Goal: Task Accomplishment & Management: Use online tool/utility

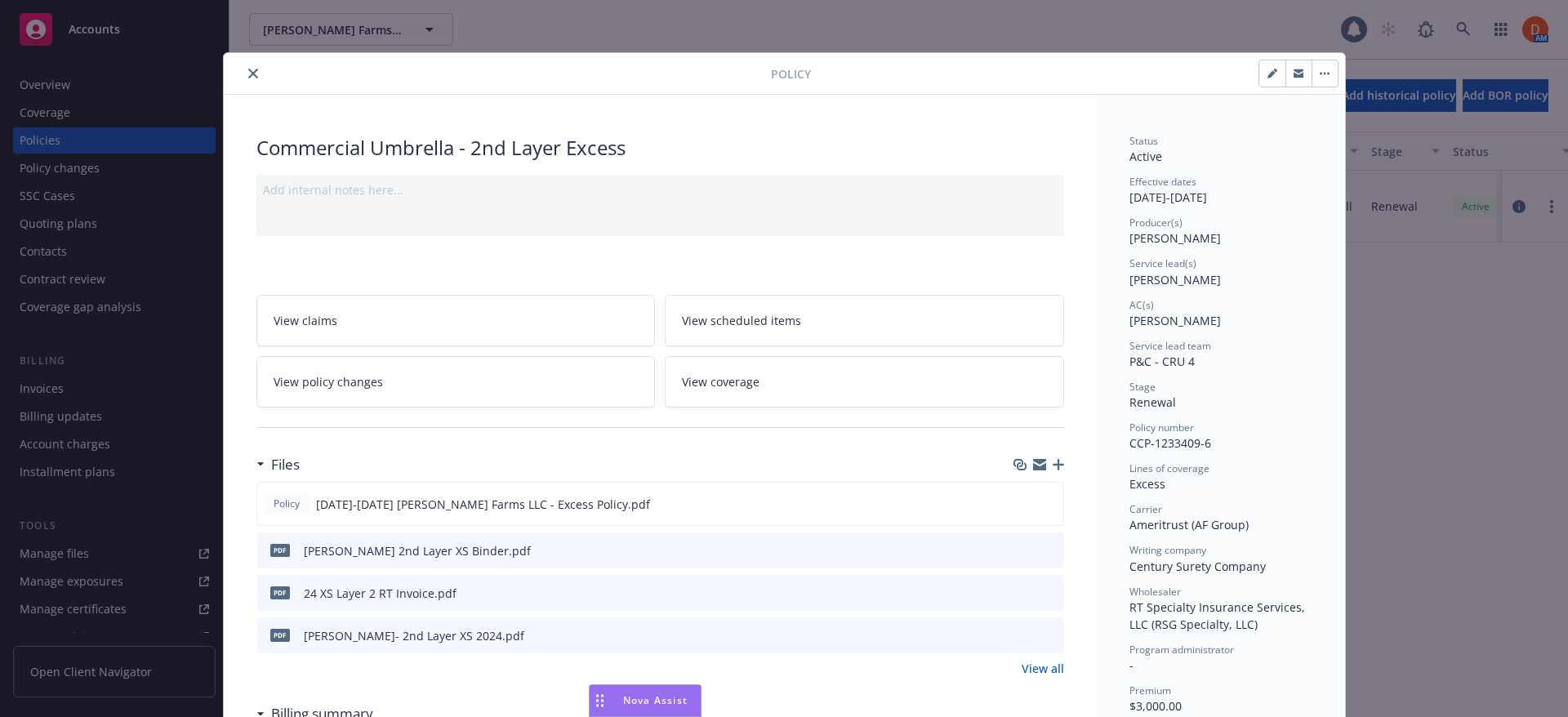
click at [243, 74] on button "close" at bounding box center [253, 73] width 20 height 20
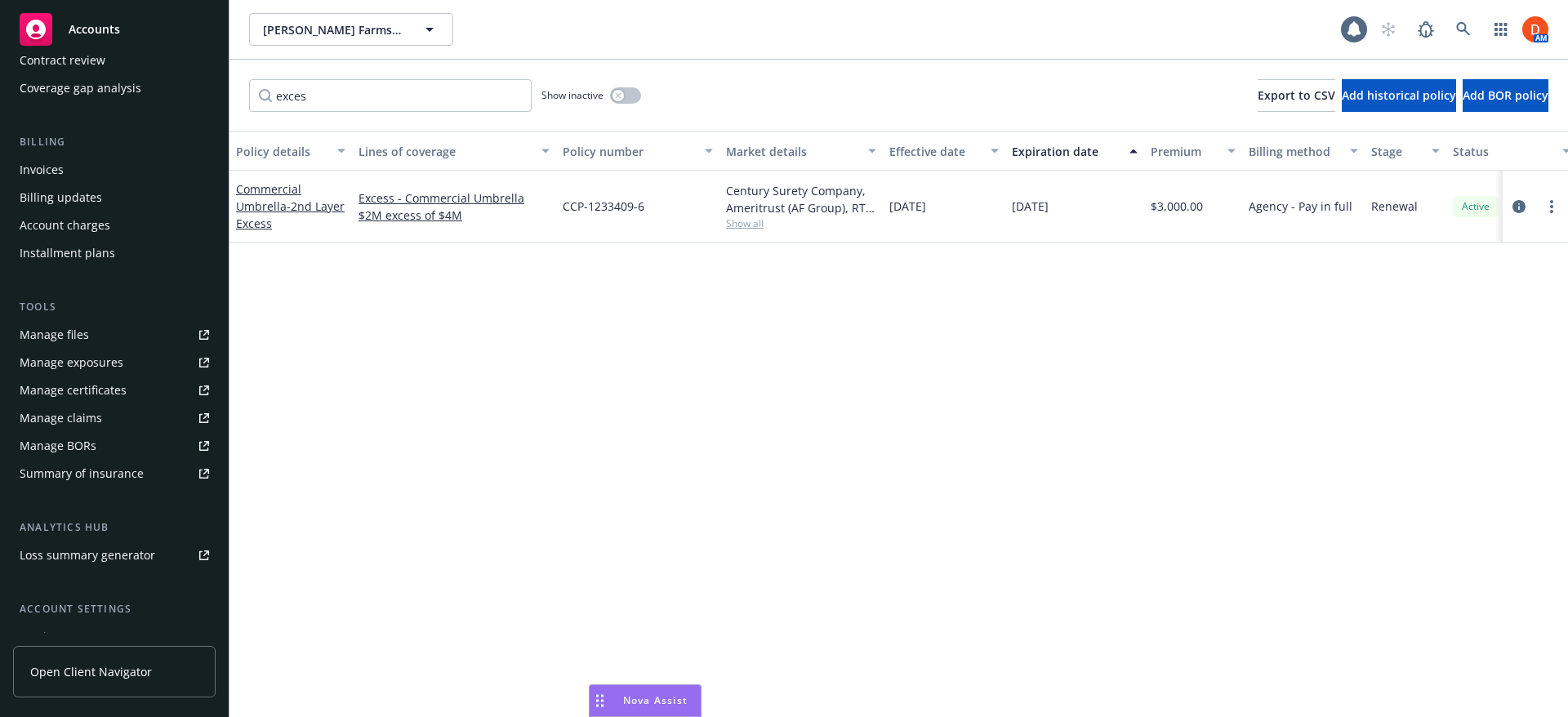
scroll to position [245, 0]
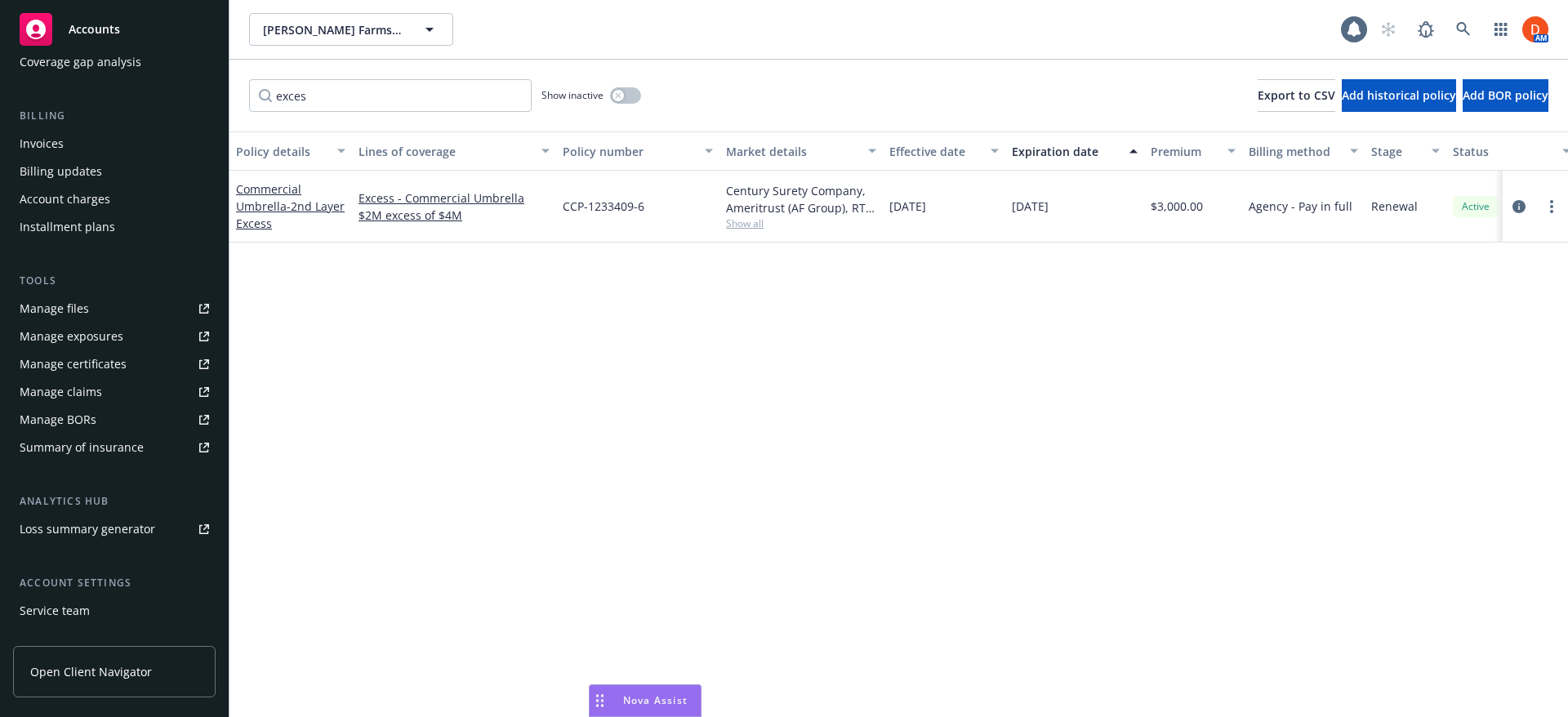
click at [127, 443] on div "Summary of insurance" at bounding box center [81, 448] width 124 height 26
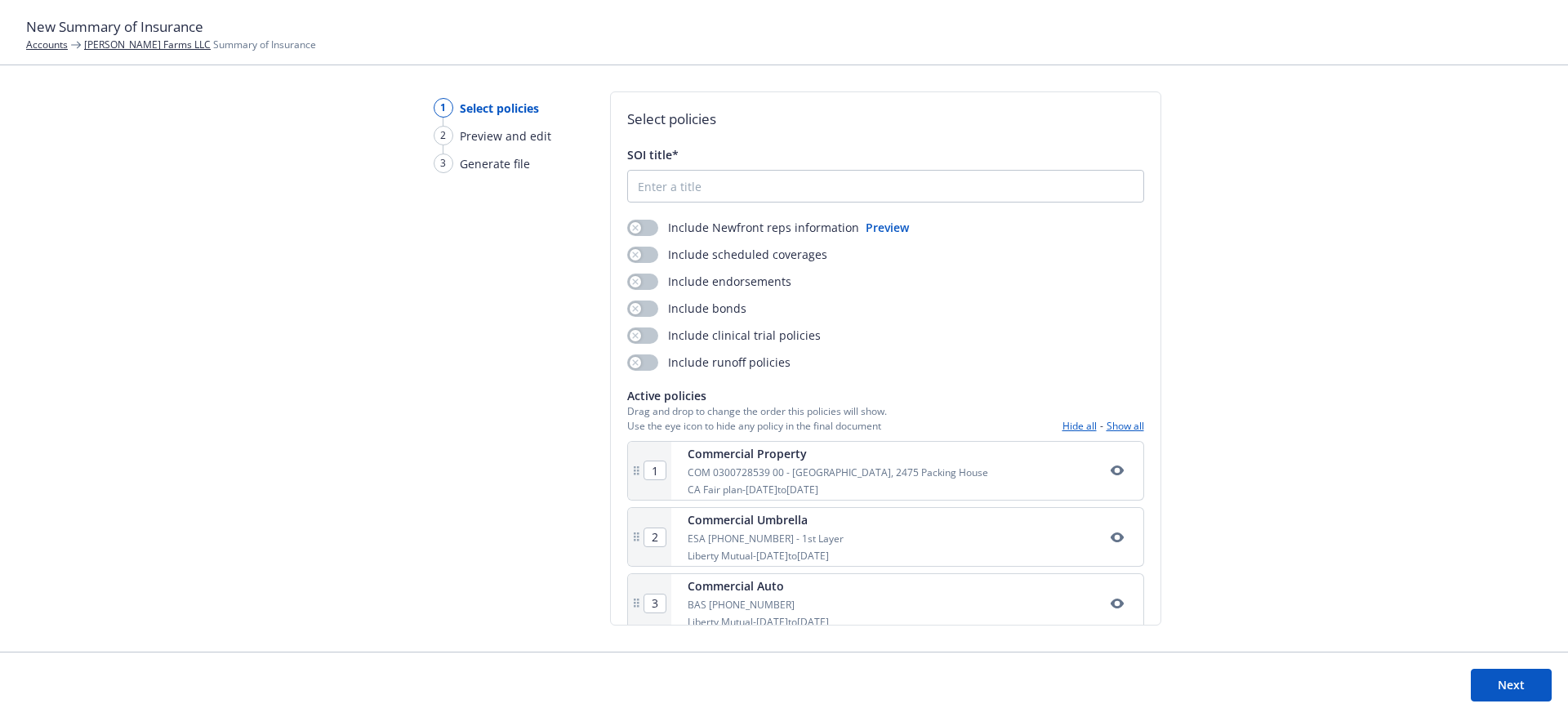
click at [132, 43] on link "[PERSON_NAME] Farms LLC" at bounding box center [147, 44] width 127 height 14
